Goal: Task Accomplishment & Management: Manage account settings

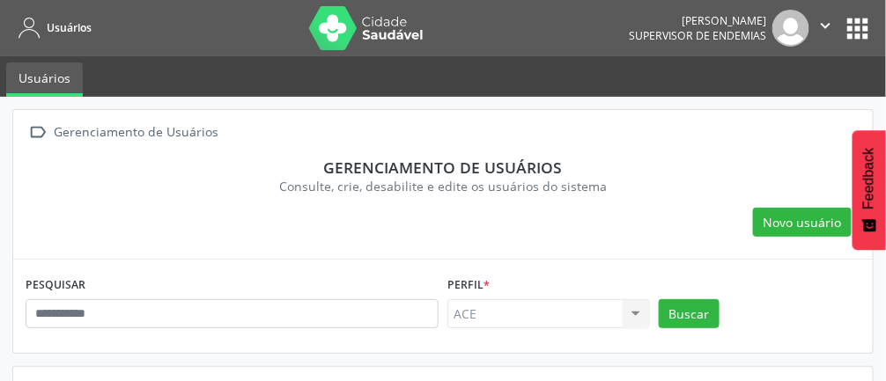
click at [389, 25] on img at bounding box center [366, 28] width 114 height 44
click at [821, 27] on icon "" at bounding box center [825, 25] width 19 height 19
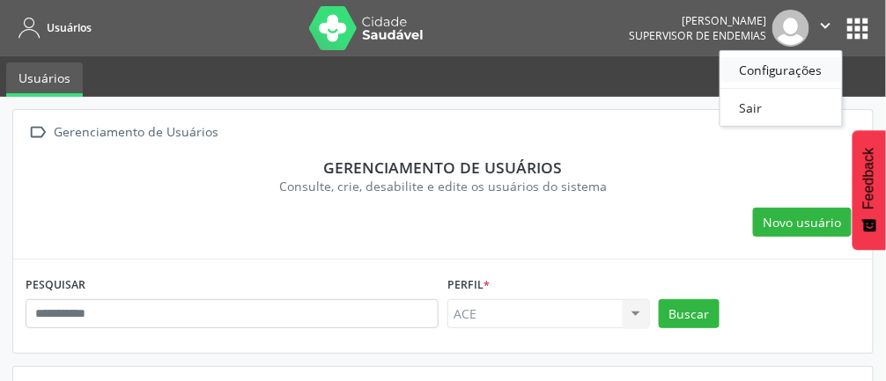
click at [795, 69] on link "Configurações" at bounding box center [781, 69] width 122 height 25
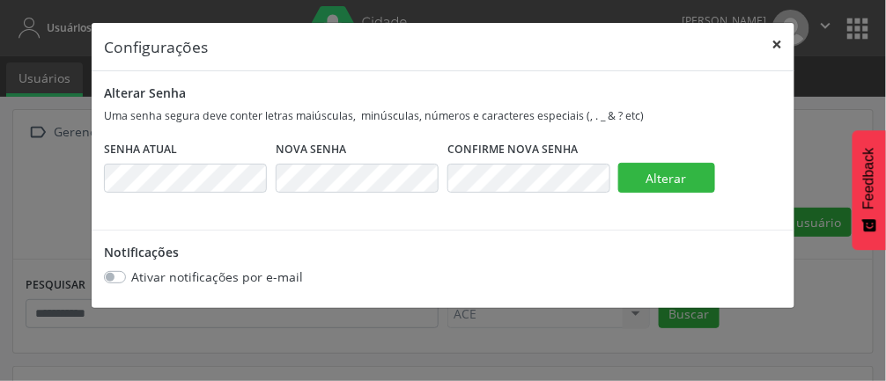
click at [781, 44] on button "×" at bounding box center [776, 44] width 35 height 43
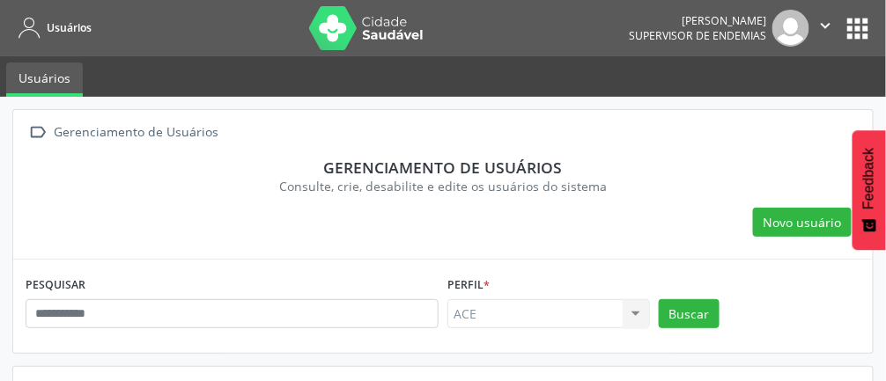
scroll to position [2, 0]
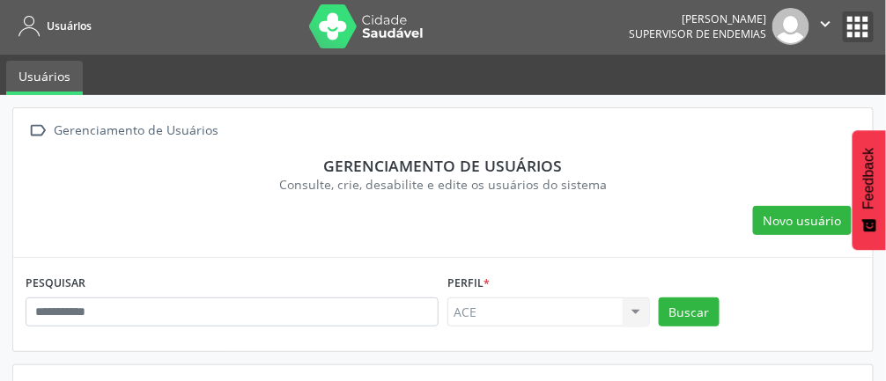
click at [851, 23] on button "apps" at bounding box center [858, 26] width 31 height 31
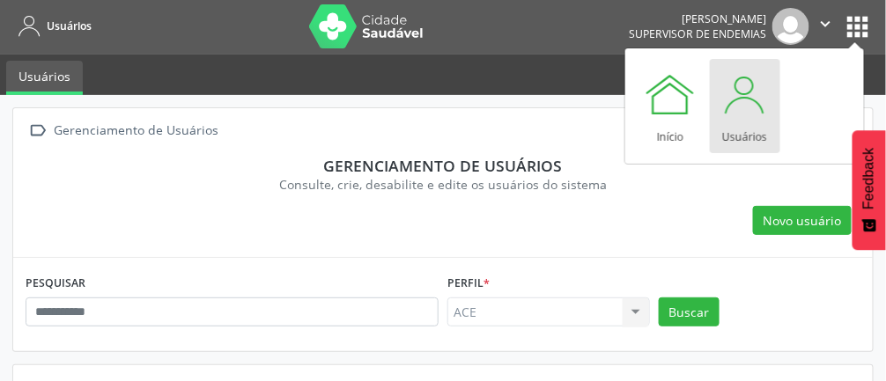
click at [747, 103] on div at bounding box center [745, 94] width 53 height 53
click at [763, 113] on div at bounding box center [745, 94] width 53 height 53
click at [783, 306] on div "Buscar" at bounding box center [759, 319] width 211 height 42
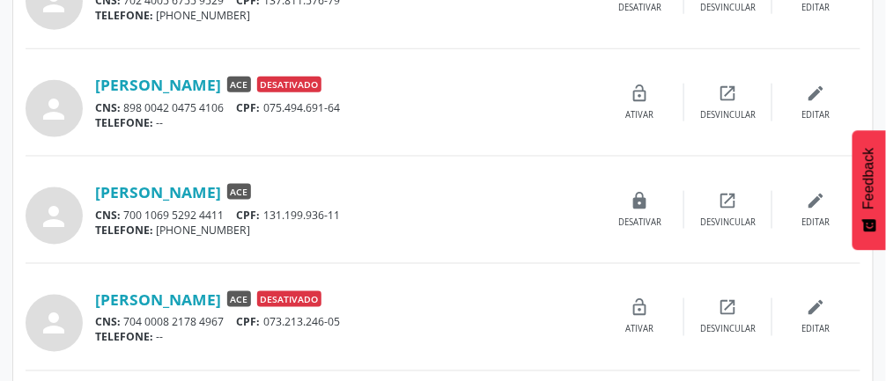
scroll to position [299, 0]
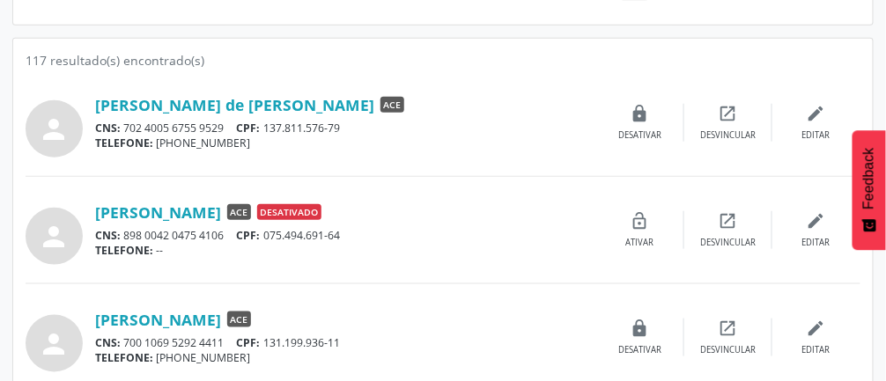
scroll to position [327, 0]
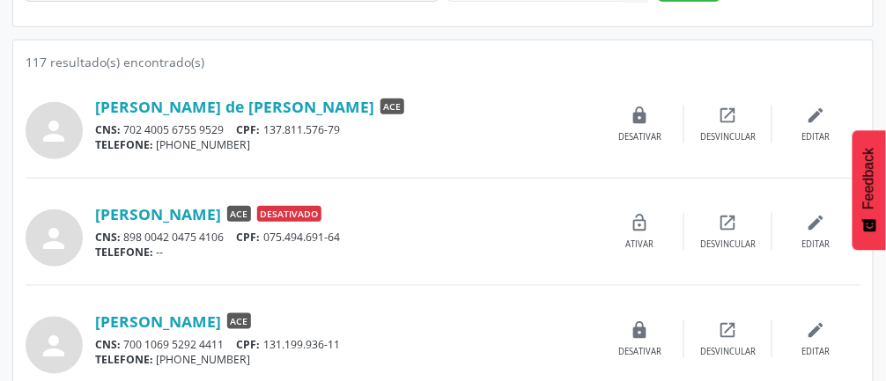
click at [244, 100] on link "[PERSON_NAME] de [PERSON_NAME]" at bounding box center [234, 106] width 279 height 19
